Goal: Task Accomplishment & Management: Use online tool/utility

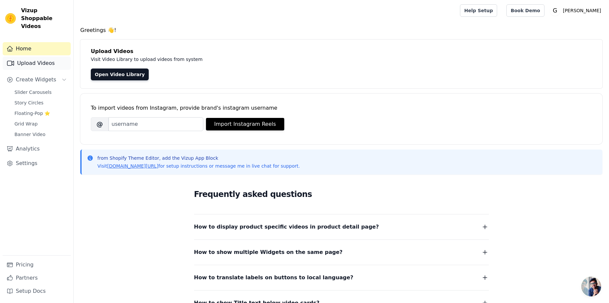
click at [46, 57] on link "Upload Videos" at bounding box center [37, 63] width 68 height 13
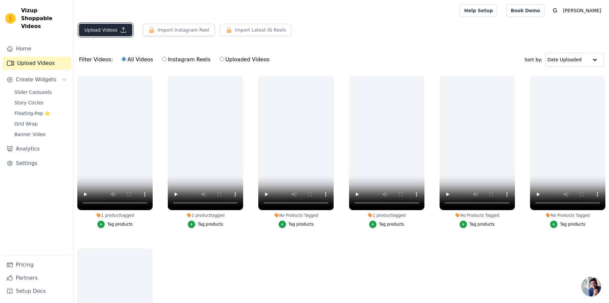
click at [117, 32] on button "Upload Videos" at bounding box center [105, 30] width 53 height 13
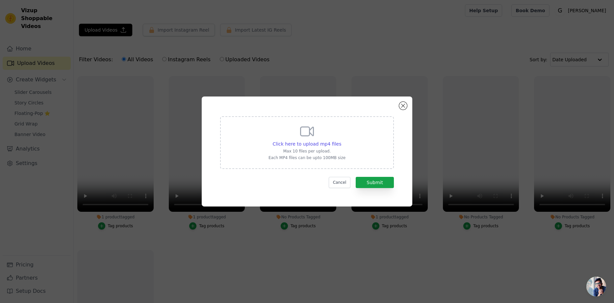
click at [232, 142] on div "Click here to upload mp4 files Max 10 files per upload. Each MP4 files can be u…" at bounding box center [307, 142] width 174 height 53
click at [341, 141] on input "Click here to upload mp4 files Max 10 files per upload. Each MP4 files can be u…" at bounding box center [341, 140] width 0 height 0
click at [403, 106] on button "Close modal" at bounding box center [403, 106] width 8 height 8
